Goal: Information Seeking & Learning: Learn about a topic

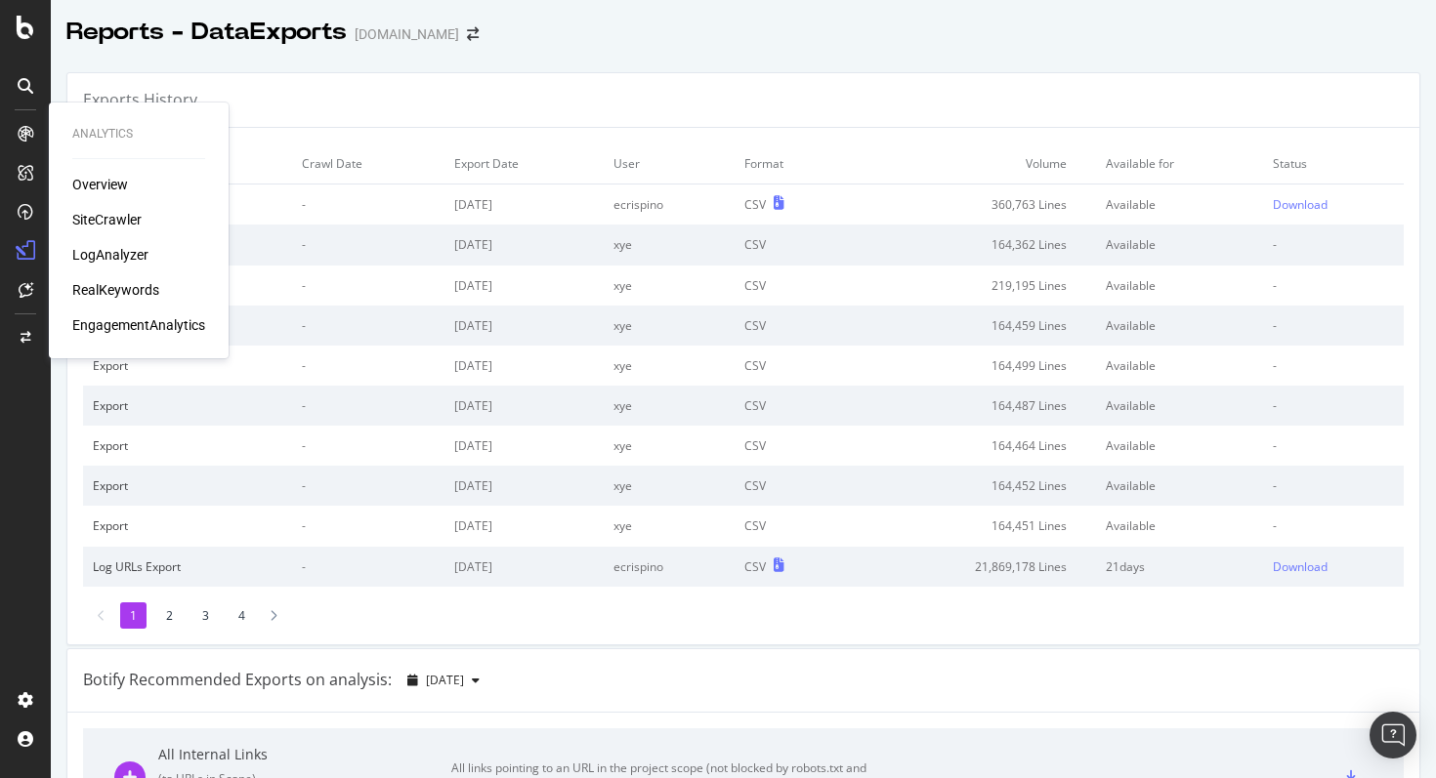
click at [96, 221] on div "SiteCrawler" at bounding box center [106, 220] width 69 height 20
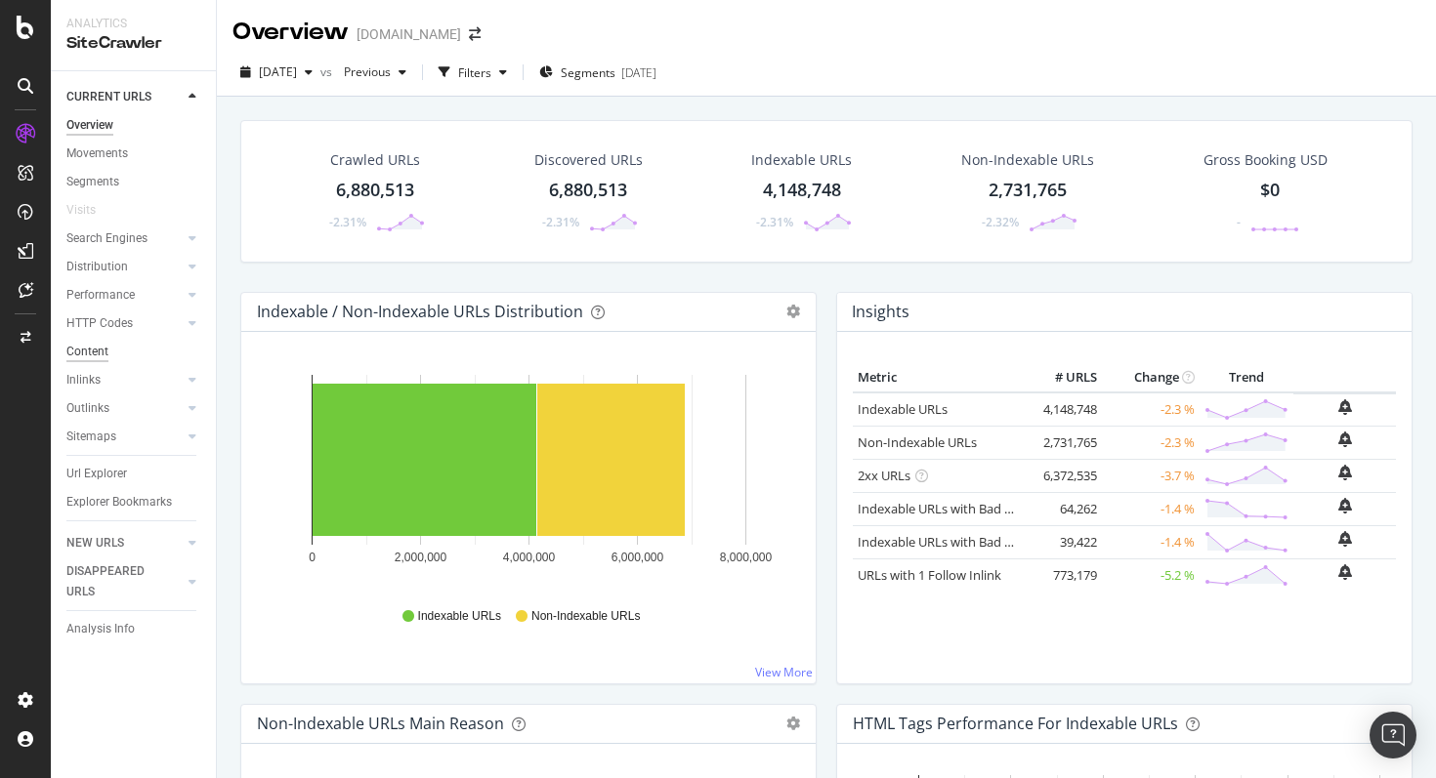
click at [97, 347] on div "Content" at bounding box center [87, 352] width 42 height 21
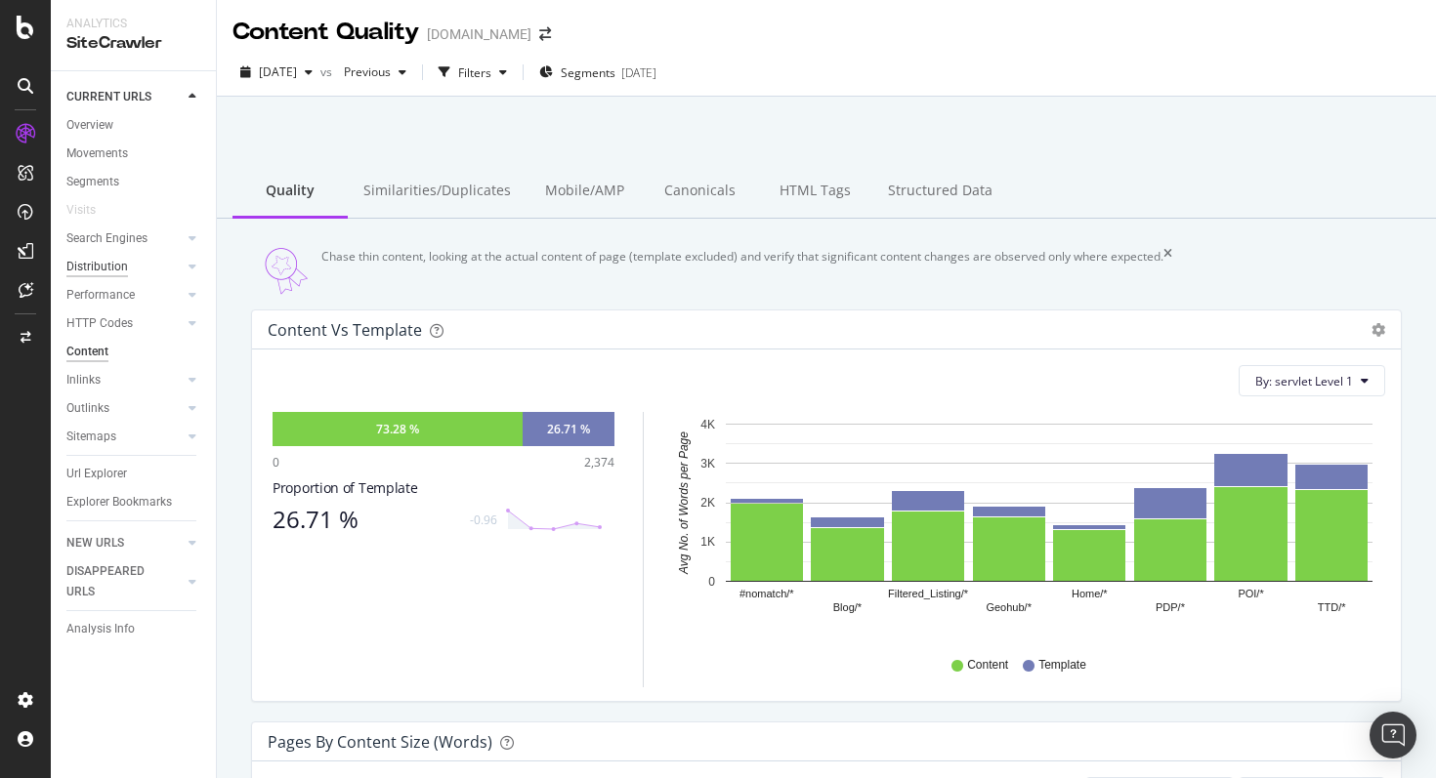
click at [107, 261] on div "Distribution" at bounding box center [97, 267] width 62 height 21
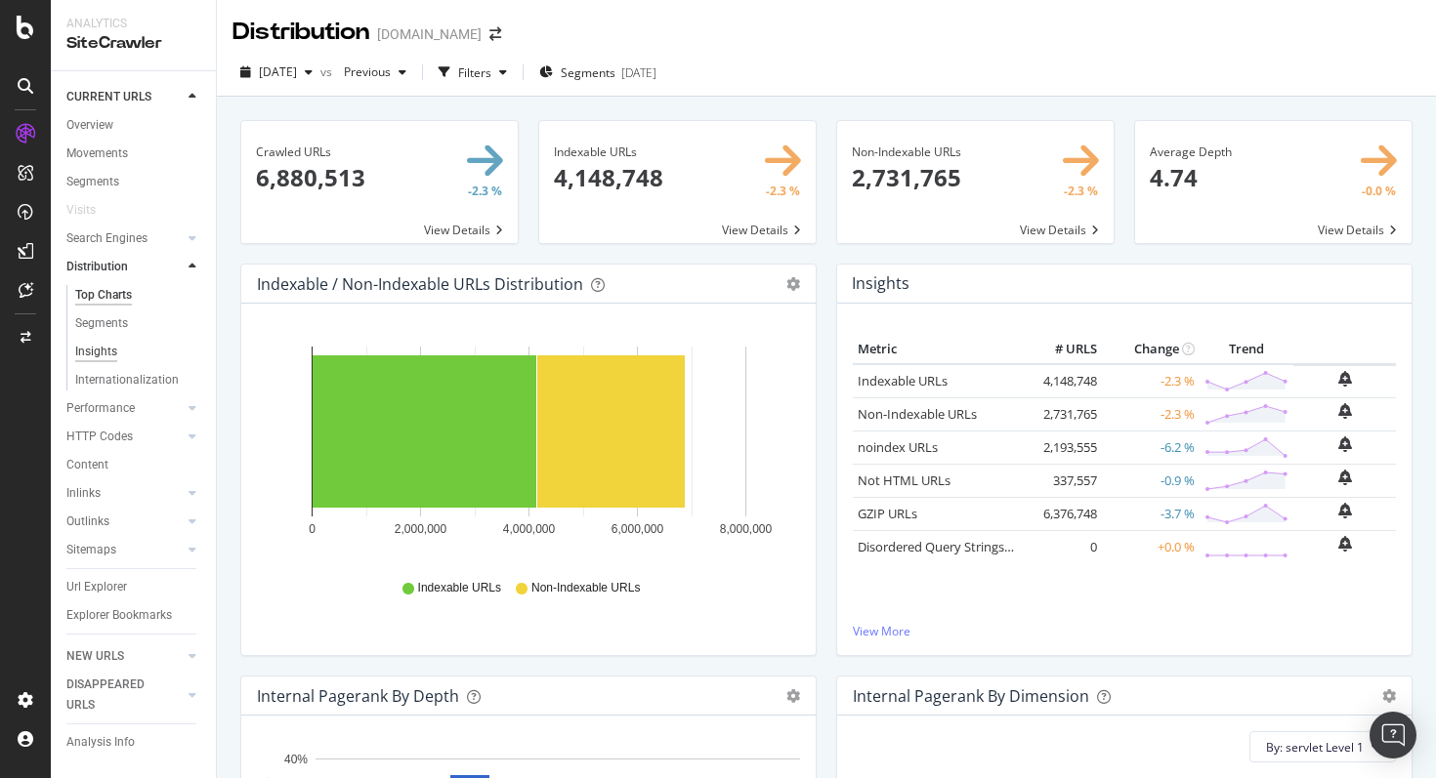
click at [98, 351] on div "Insights" at bounding box center [96, 352] width 42 height 21
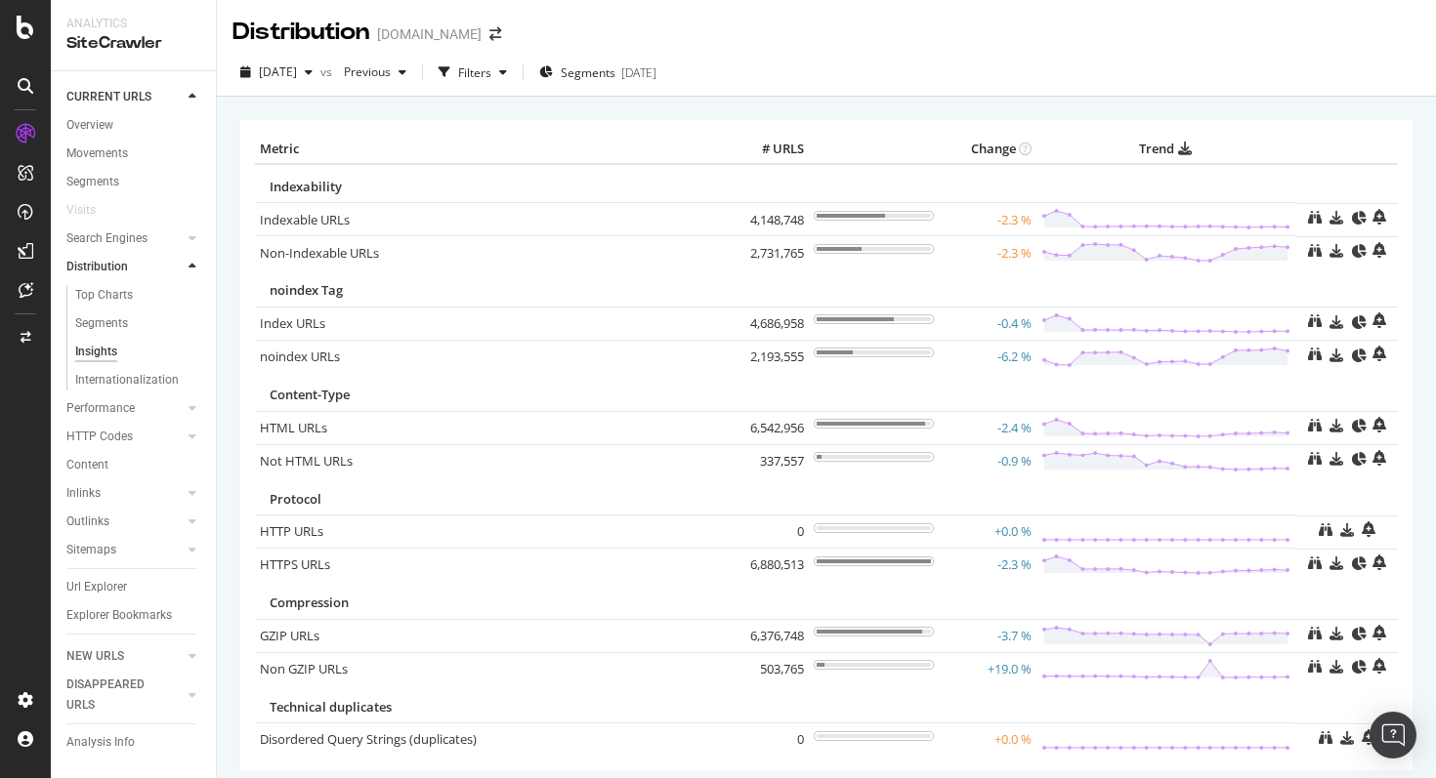
click at [88, 451] on div "Content" at bounding box center [140, 465] width 149 height 28
click at [126, 380] on div "Internationalization" at bounding box center [127, 380] width 104 height 21
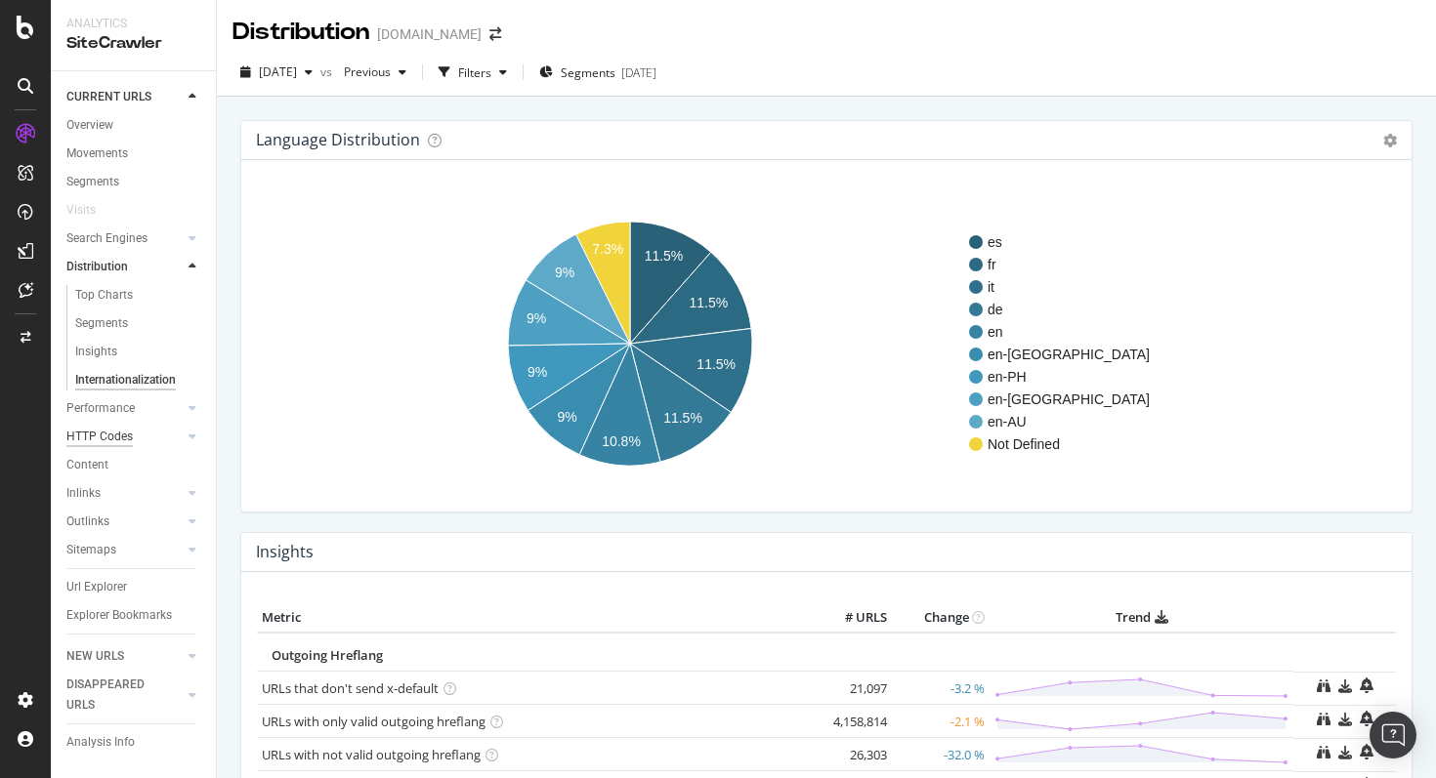
click at [109, 439] on div "HTTP Codes" at bounding box center [99, 437] width 66 height 21
